Goal: Contribute content: Contribute content

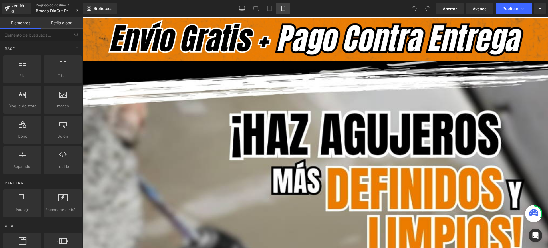
click at [287, 9] on link "Móvil" at bounding box center [283, 8] width 14 height 11
click at [283, 10] on icon at bounding box center [283, 9] width 6 height 6
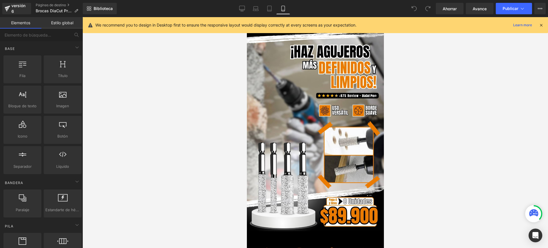
click at [283, 10] on icon at bounding box center [283, 9] width 6 height 6
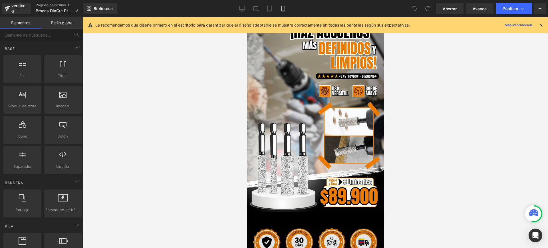
scroll to position [107, 0]
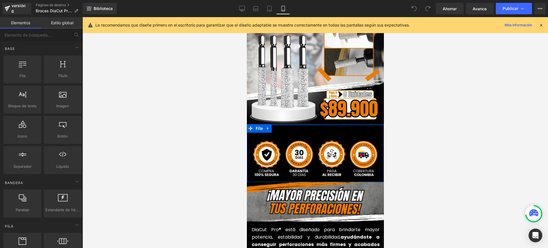
click at [314, 124] on div at bounding box center [314, 124] width 137 height 1
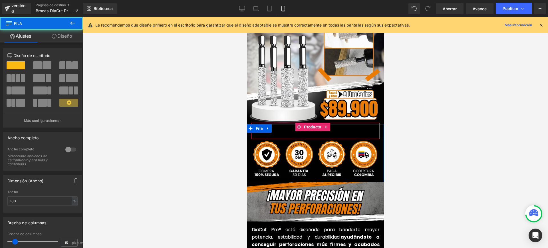
click at [315, 125] on font "Producto" at bounding box center [312, 127] width 17 height 5
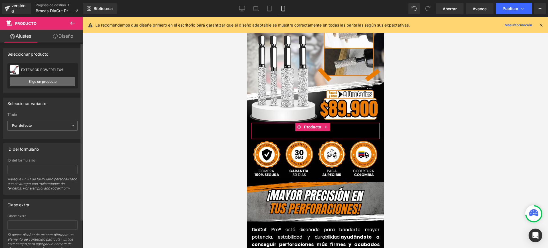
click at [58, 82] on link "Elige un producto" at bounding box center [43, 81] width 66 height 9
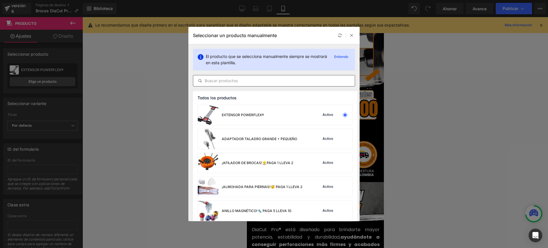
click at [258, 82] on input "text" at bounding box center [273, 80] width 161 height 7
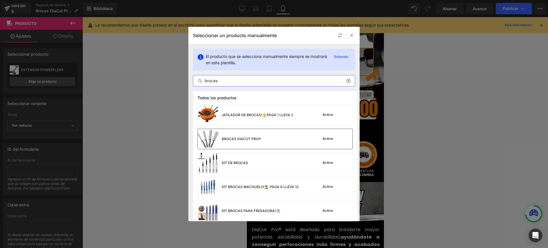
type input "brocas"
click at [268, 139] on div "BROCAS DIACUT PRO® Activo" at bounding box center [275, 139] width 155 height 20
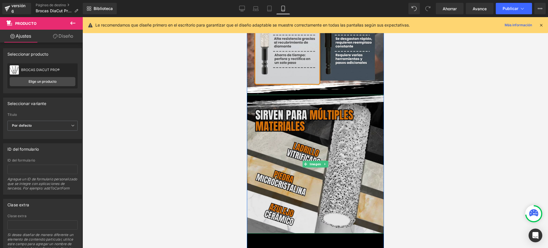
scroll to position [927, 0]
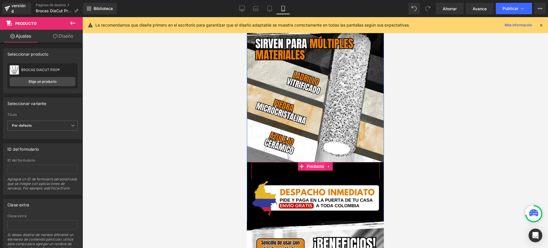
click at [311, 164] on font "Producto" at bounding box center [314, 166] width 17 height 5
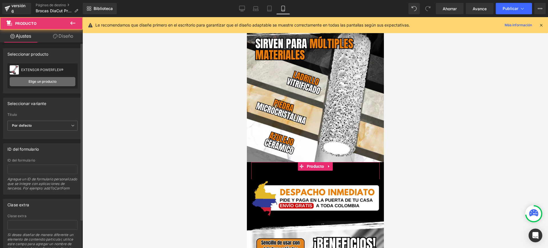
click at [55, 85] on link "Elige un producto" at bounding box center [43, 81] width 66 height 9
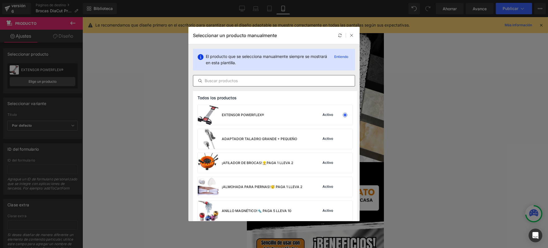
click at [243, 83] on input "text" at bounding box center [273, 80] width 161 height 7
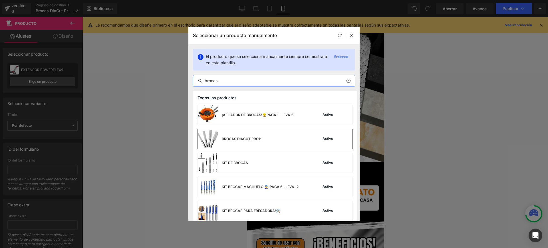
type input "brocas"
click at [243, 141] on font "BROCAS DIACUT PRO®" at bounding box center [241, 139] width 39 height 4
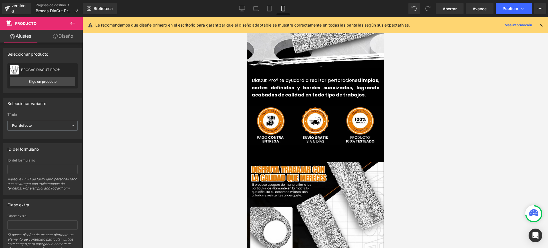
scroll to position [1355, 0]
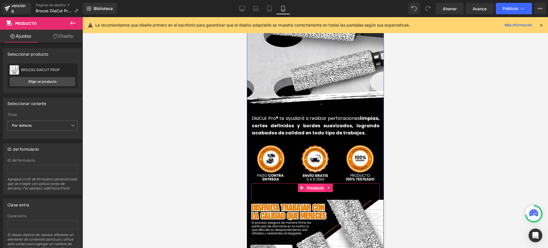
click at [316, 186] on font "Producto" at bounding box center [314, 188] width 17 height 5
click at [48, 79] on font "Elige un producto" at bounding box center [43, 81] width 28 height 4
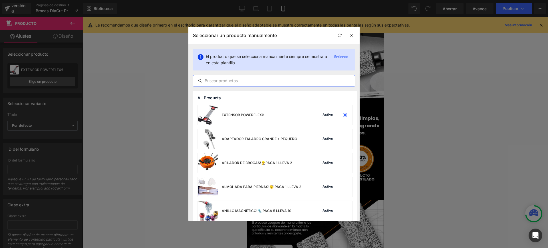
click at [254, 82] on input "text" at bounding box center [273, 80] width 161 height 7
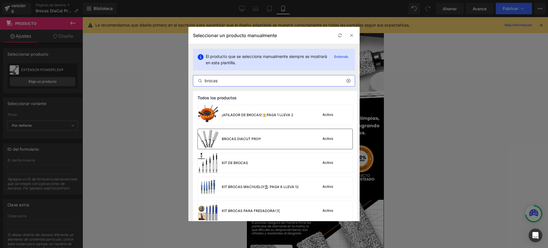
type input "brocas"
click at [241, 136] on div "BROCAS DIACUT PRO®" at bounding box center [229, 139] width 63 height 20
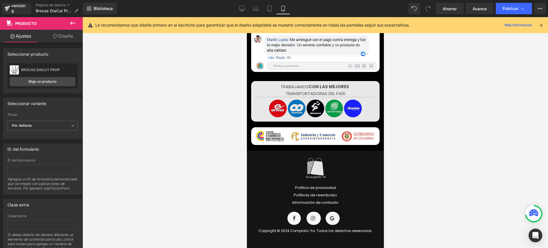
scroll to position [2389, 0]
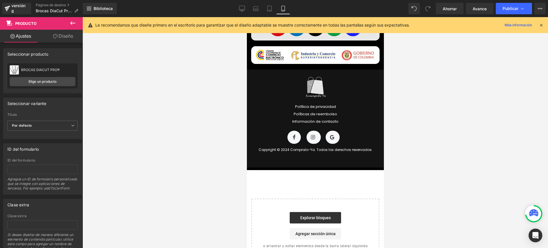
click at [511, 0] on div "Biblioteca Móvil De oficina Computadora portátil Tableta Móvil Ahorrar Avance P…" at bounding box center [315, 8] width 465 height 17
click at [506, 6] on font "Publicar" at bounding box center [510, 8] width 16 height 5
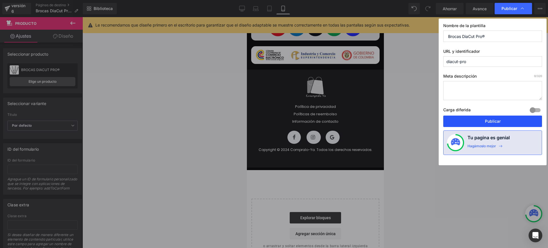
click at [485, 120] on font "Publicar" at bounding box center [493, 121] width 16 height 5
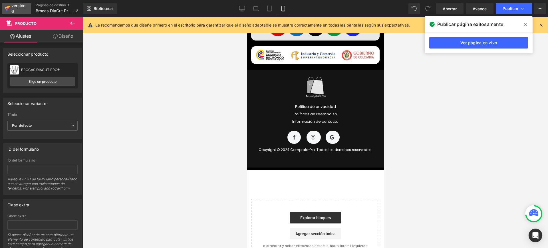
click at [15, 10] on div "versión 6" at bounding box center [18, 8] width 17 height 13
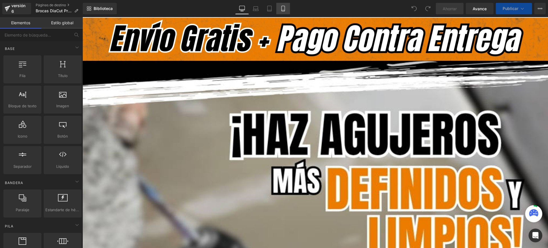
click at [284, 5] on link "Móvil" at bounding box center [283, 8] width 14 height 11
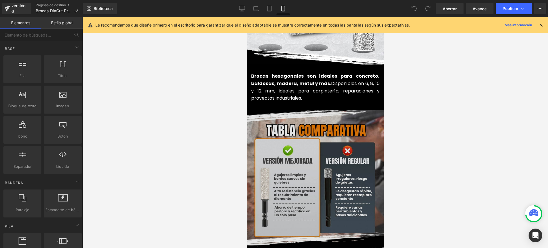
scroll to position [678, 0]
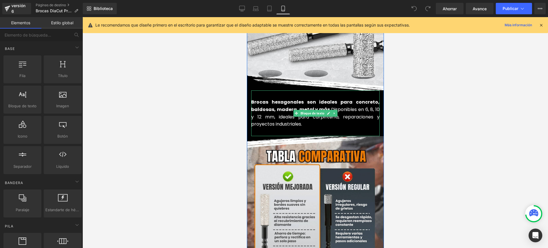
click at [314, 109] on p "Brocas hexagonales son ideales para concreto, baldosas, madera, metal y más. Di…" at bounding box center [315, 112] width 128 height 29
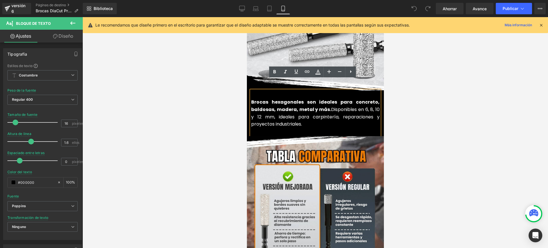
click at [294, 106] on font "Disponibles en 6, 8, 10 y 12 mm, ideales para carpintería, reparaciones y proye…" at bounding box center [315, 116] width 128 height 21
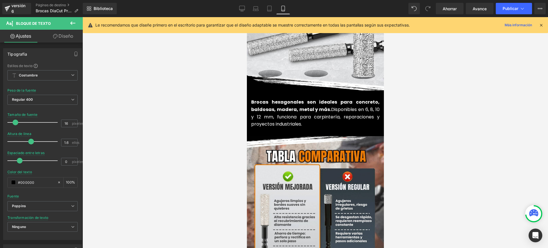
click at [419, 144] on div at bounding box center [314, 132] width 465 height 231
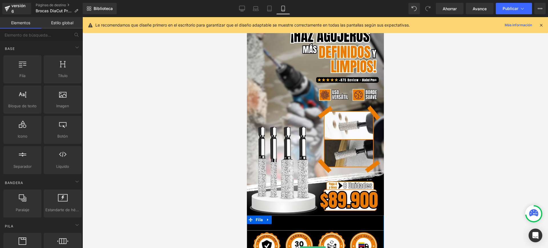
scroll to position [0, 0]
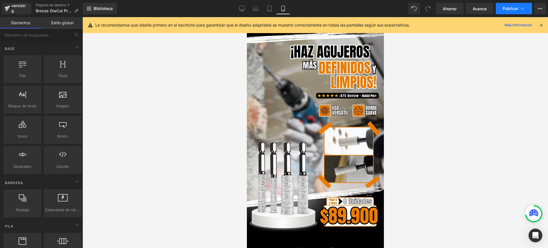
click at [520, 6] on icon at bounding box center [522, 9] width 6 height 6
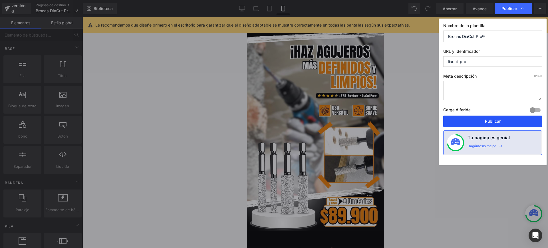
click at [482, 118] on button "Publicar" at bounding box center [492, 121] width 99 height 11
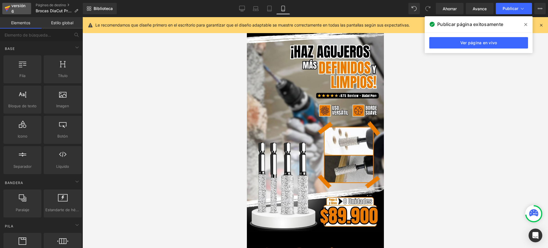
click at [22, 9] on div "versión 6" at bounding box center [18, 8] width 17 height 13
